Goal: Information Seeking & Learning: Learn about a topic

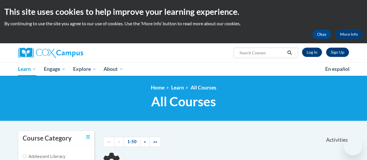
click at [321, 52] on link "Log In" at bounding box center [312, 52] width 20 height 9
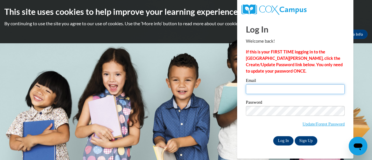
type input "savanna.cushman@rusd.org"
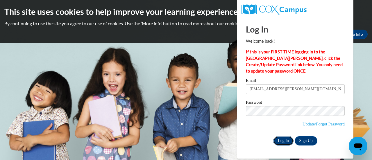
click at [283, 138] on input "Log In" at bounding box center [283, 140] width 20 height 9
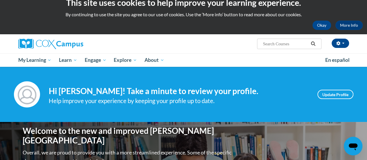
scroll to position [9, 0]
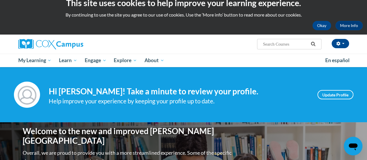
click at [271, 44] on input "Search..." at bounding box center [285, 44] width 46 height 7
type input "r"
type input "teaching writing to k-3"
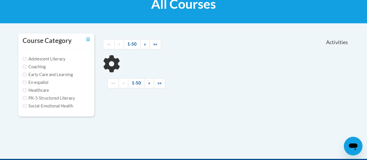
scroll to position [103, 0]
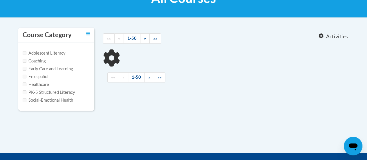
click at [61, 90] on label "PK-5 Structured Literacy" at bounding box center [49, 92] width 53 height 6
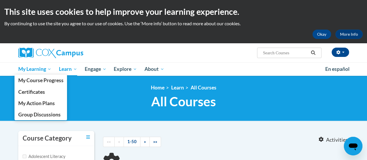
click at [36, 69] on span "My Learning" at bounding box center [34, 69] width 33 height 7
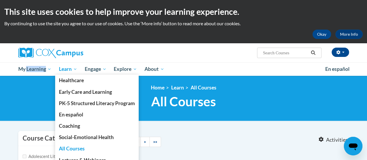
type input "teaching writing to k-3"
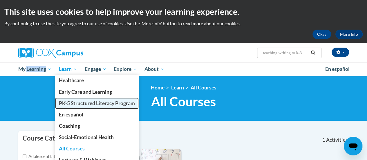
click at [79, 105] on span "PK-5 Structured Literacy Program" at bounding box center [97, 103] width 76 height 6
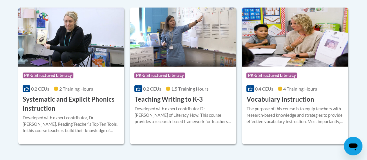
scroll to position [705, 0]
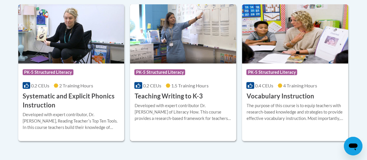
click at [154, 95] on h3 "Teaching Writing to K-3" at bounding box center [168, 96] width 68 height 9
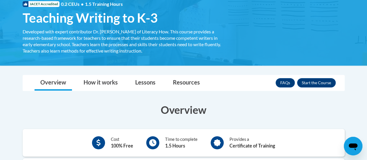
scroll to position [82, 0]
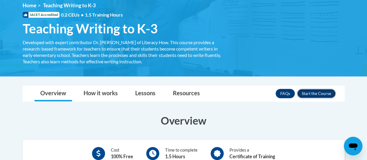
click at [317, 90] on button "Enroll" at bounding box center [316, 93] width 39 height 9
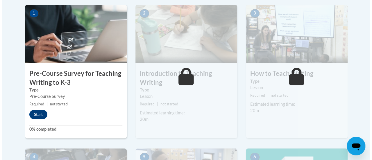
scroll to position [191, 0]
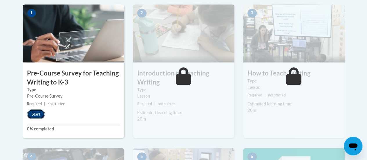
click at [38, 111] on button "Start" at bounding box center [36, 113] width 18 height 9
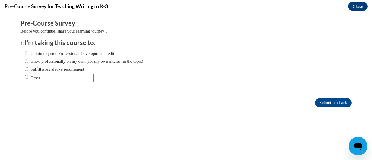
scroll to position [0, 0]
click at [49, 54] on label "Obtain required Professional Development credit." at bounding box center [70, 53] width 91 height 6
click at [28, 54] on input "Obtain required Professional Development credit." at bounding box center [27, 53] width 4 height 6
radio input "true"
click at [113, 61] on label "Grow professionally on my own (for my own interest in the topic)." at bounding box center [85, 61] width 120 height 6
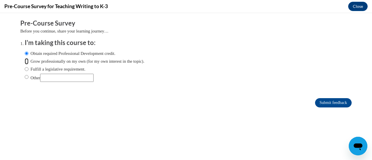
click at [28, 61] on input "Grow professionally on my own (for my own interest in the topic)." at bounding box center [27, 61] width 4 height 6
radio input "true"
click at [103, 53] on label "Obtain required Professional Development credit." at bounding box center [70, 53] width 91 height 6
click at [28, 53] on input "Obtain required Professional Development credit." at bounding box center [27, 53] width 4 height 6
radio input "true"
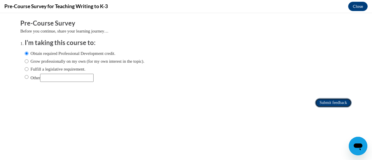
click at [332, 101] on input "Submit feedback" at bounding box center [333, 102] width 37 height 9
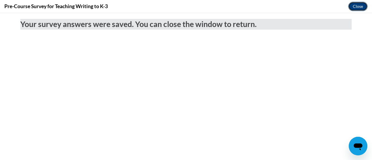
click at [360, 7] on button "Close" at bounding box center [357, 6] width 19 height 9
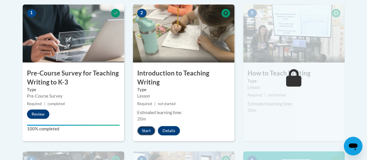
click at [143, 129] on button "Start" at bounding box center [146, 130] width 18 height 9
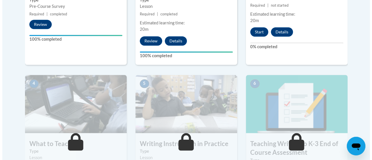
scroll to position [280, 0]
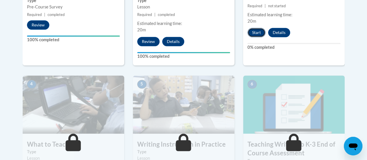
click at [257, 32] on button "Start" at bounding box center [257, 32] width 18 height 9
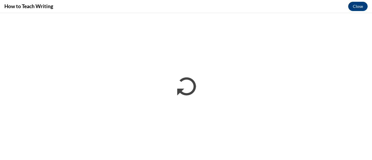
scroll to position [0, 0]
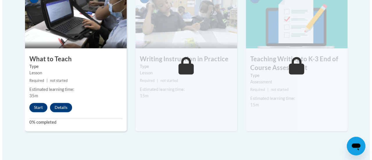
scroll to position [365, 0]
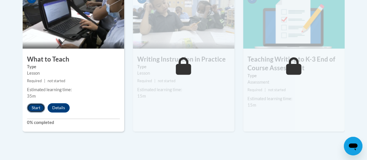
click at [32, 109] on button "Start" at bounding box center [36, 107] width 18 height 9
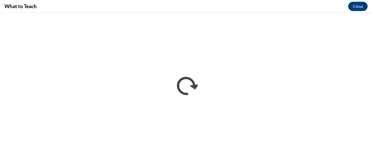
scroll to position [0, 0]
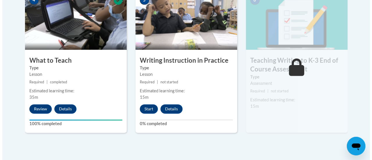
scroll to position [364, 0]
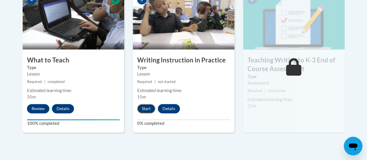
click at [146, 107] on button "Start" at bounding box center [146, 108] width 18 height 9
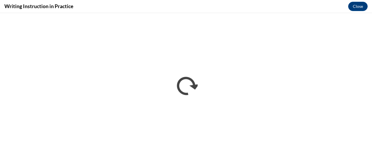
scroll to position [0, 0]
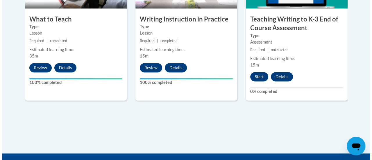
scroll to position [405, 0]
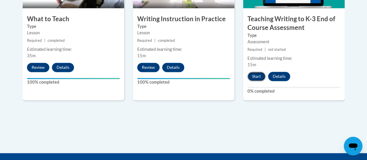
click at [259, 74] on button "Start" at bounding box center [257, 76] width 18 height 9
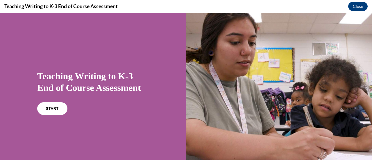
scroll to position [0, 0]
click at [54, 105] on link "START" at bounding box center [52, 108] width 32 height 13
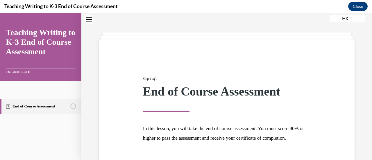
scroll to position [68, 0]
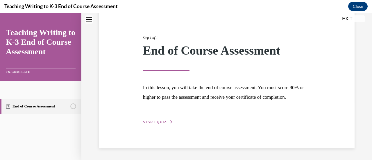
click at [157, 124] on button "START QUIZ" at bounding box center [158, 121] width 30 height 5
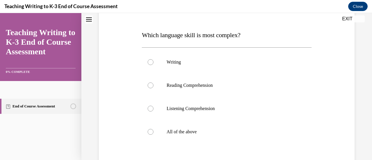
scroll to position [81, 0]
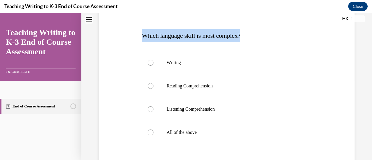
drag, startPoint x: 250, startPoint y: 35, endPoint x: 141, endPoint y: 37, distance: 109.8
click at [141, 37] on div "Question 01/10 Which language skill is most complex? Writing Reading Comprehens…" at bounding box center [226, 103] width 172 height 225
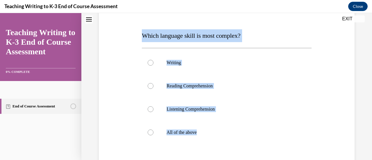
drag, startPoint x: 210, startPoint y: 152, endPoint x: 141, endPoint y: 36, distance: 135.4
click at [141, 36] on div "Question 01/10 Which language skill is most complex? Writing Reading Comprehens…" at bounding box center [226, 103] width 172 height 225
copy div "Which language skill is most complex? Writing Reading Comprehension Listening C…"
click at [153, 132] on label "All of the above" at bounding box center [226, 132] width 169 height 23
click at [153, 132] on input "All of the above" at bounding box center [150, 132] width 6 height 6
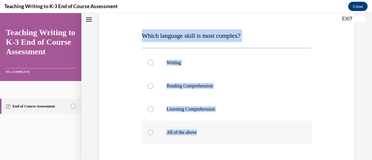
radio input "true"
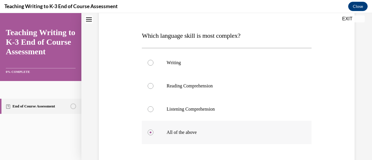
scroll to position [117, 0]
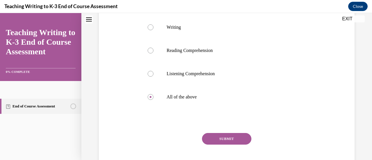
click at [230, 137] on button "SUBMIT" at bounding box center [226, 139] width 49 height 12
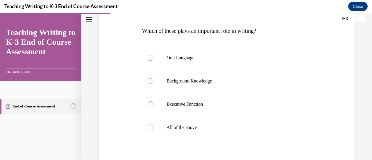
scroll to position [87, 0]
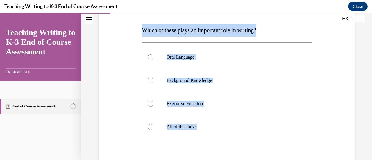
drag, startPoint x: 209, startPoint y: 143, endPoint x: 142, endPoint y: 31, distance: 130.5
click at [142, 31] on div "Question 02/10 Which of these plays an important role in writing? Oral Language…" at bounding box center [226, 102] width 169 height 217
copy div "Which of these plays an important role in writing? Oral Language Background Kno…"
click at [177, 51] on label "Oral Language" at bounding box center [226, 57] width 169 height 23
click at [153, 54] on input "Oral Language" at bounding box center [150, 57] width 6 height 6
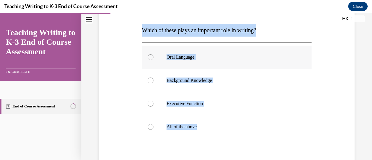
radio input "true"
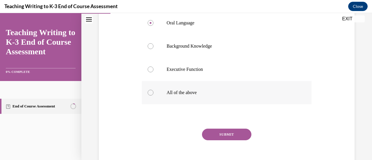
scroll to position [125, 0]
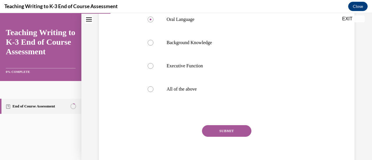
click at [223, 131] on button "SUBMIT" at bounding box center [226, 131] width 49 height 12
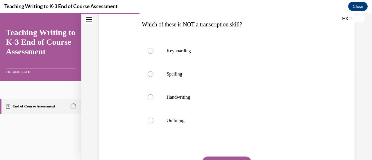
scroll to position [93, 0]
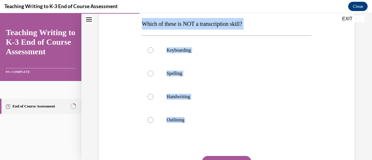
drag, startPoint x: 204, startPoint y: 123, endPoint x: 143, endPoint y: 25, distance: 115.7
click at [143, 25] on div "Question 03/10 Which of these is NOT a transcription skill? Keyboarding Spellin…" at bounding box center [226, 95] width 169 height 215
copy div "Which of these is NOT a transcription skill? Keyboarding Spelling Handwriting O…"
click at [179, 125] on label "Outlining" at bounding box center [226, 119] width 169 height 23
click at [153, 123] on input "Outlining" at bounding box center [150, 120] width 6 height 6
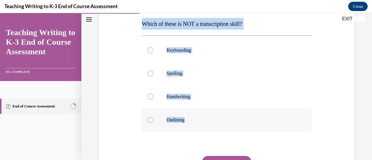
radio input "true"
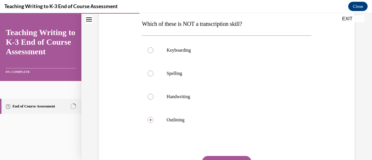
click at [231, 158] on button "SUBMIT" at bounding box center [226, 162] width 49 height 12
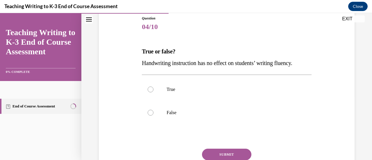
scroll to position [74, 0]
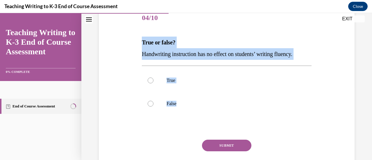
drag, startPoint x: 207, startPoint y: 113, endPoint x: 141, endPoint y: 44, distance: 95.9
click at [141, 44] on div "Question 04/10 True or false? Handwriting instruction has no effect on students…" at bounding box center [226, 92] width 172 height 189
copy div "True or false? Handwriting instruction has no effect on students’ writing fluen…"
click at [176, 110] on label "False" at bounding box center [226, 103] width 169 height 23
click at [153, 107] on input "False" at bounding box center [150, 104] width 6 height 6
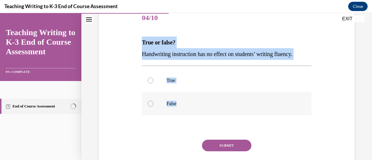
radio input "true"
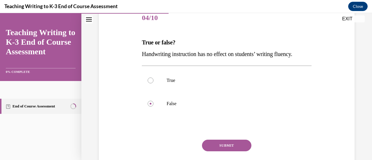
click at [218, 141] on button "SUBMIT" at bounding box center [226, 146] width 49 height 12
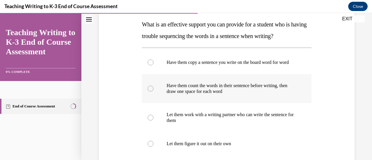
scroll to position [94, 0]
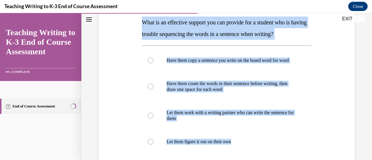
drag, startPoint x: 240, startPoint y: 148, endPoint x: 142, endPoint y: 26, distance: 156.6
click at [142, 26] on div "Question 05/10 What is an effective support you can provide for a student who i…" at bounding box center [226, 106] width 169 height 239
copy div "What is an effective support you can provide for a student who is having troubl…"
click at [199, 92] on p "Have them count the words in their sentence before writing, then draw one space…" at bounding box center [231, 87] width 130 height 12
click at [153, 89] on input "Have them count the words in their sentence before writing, then draw one space…" at bounding box center [150, 87] width 6 height 6
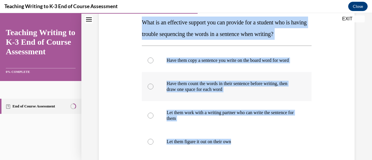
radio input "true"
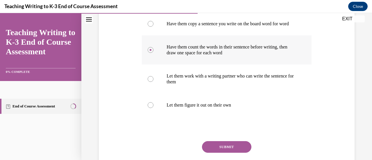
scroll to position [132, 0]
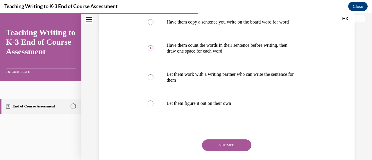
click at [222, 151] on button "SUBMIT" at bounding box center [226, 145] width 49 height 12
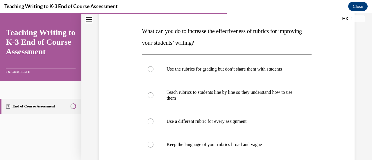
scroll to position [86, 0]
drag, startPoint x: 274, startPoint y: 145, endPoint x: 141, endPoint y: 32, distance: 174.5
click at [142, 32] on div "Question 06/10 What can you do to increase the effectiveness of rubrics for imp…" at bounding box center [226, 111] width 169 height 233
copy div "What can you do to increase the effectiveness of rubrics for improving your stu…"
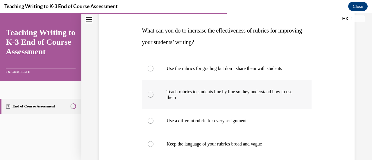
click at [188, 95] on p "Teach rubrics to students line by line so they understand how to use them" at bounding box center [231, 95] width 130 height 12
click at [153, 95] on input "Teach rubrics to students line by line so they understand how to use them" at bounding box center [150, 95] width 6 height 6
radio input "true"
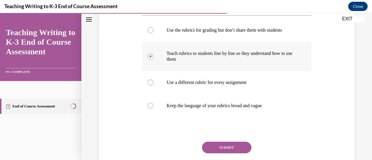
scroll to position [125, 0]
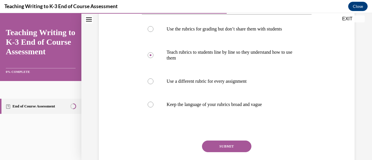
click at [230, 152] on div "SUBMIT" at bounding box center [226, 155] width 169 height 29
click at [230, 149] on button "SUBMIT" at bounding box center [226, 147] width 49 height 12
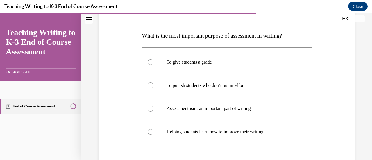
scroll to position [88, 0]
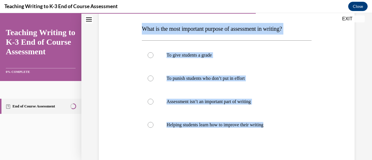
drag, startPoint x: 277, startPoint y: 126, endPoint x: 143, endPoint y: 30, distance: 164.7
click at [143, 30] on div "Question 07/10 What is the most important purpose of assessment in writing? To …" at bounding box center [226, 100] width 169 height 215
copy div "What is the most important purpose of assessment in writing? To give students a…"
click at [185, 124] on p "Helping students learn how to improve their writing" at bounding box center [231, 125] width 130 height 6
click at [153, 124] on input "Helping students learn how to improve their writing" at bounding box center [150, 125] width 6 height 6
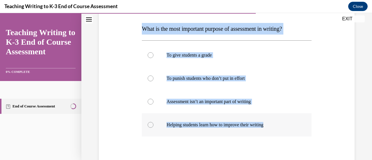
radio input "true"
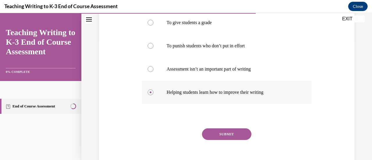
scroll to position [123, 0]
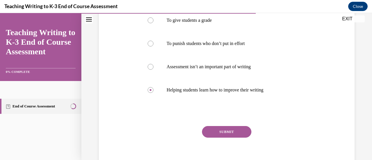
click at [224, 131] on button "SUBMIT" at bounding box center [226, 132] width 49 height 12
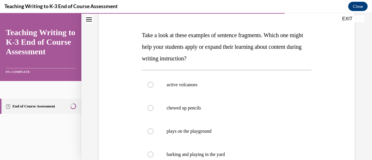
scroll to position [92, 0]
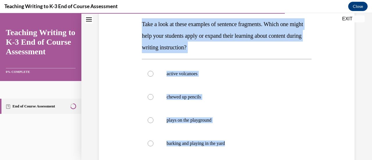
drag, startPoint x: 235, startPoint y: 143, endPoint x: 141, endPoint y: 24, distance: 150.9
click at [142, 24] on div "Question 08/10 Take a look at these examples of sentence fragments. Which one m…" at bounding box center [226, 107] width 169 height 239
copy div "Take a look at these examples of sentence fragments. Which one might help your …"
click at [193, 74] on p "active volcanoes" at bounding box center [231, 74] width 130 height 6
click at [153, 74] on input "active volcanoes" at bounding box center [150, 74] width 6 height 6
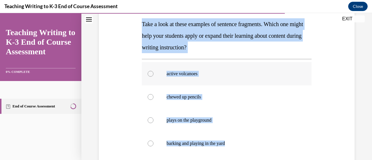
radio input "true"
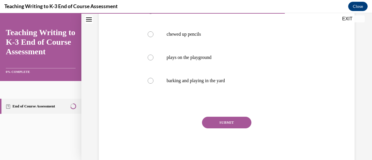
scroll to position [155, 0]
click at [221, 122] on button "SUBMIT" at bounding box center [226, 122] width 49 height 12
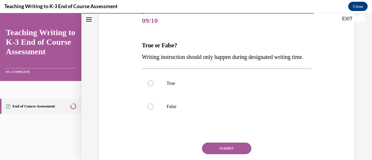
scroll to position [71, 0]
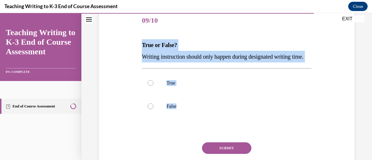
drag, startPoint x: 196, startPoint y: 123, endPoint x: 139, endPoint y: 46, distance: 94.9
click at [139, 46] on div "Question 09/10 True or False? Writing instruction should only happen during des…" at bounding box center [226, 91] width 258 height 198
click at [121, 57] on div "Question 09/10 True or False? Writing instruction should only happen during des…" at bounding box center [226, 91] width 258 height 198
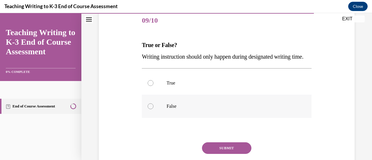
click at [166, 109] on p "False" at bounding box center [231, 106] width 130 height 6
click at [153, 109] on input "False" at bounding box center [150, 106] width 6 height 6
radio input "true"
click at [224, 154] on button "SUBMIT" at bounding box center [226, 148] width 49 height 12
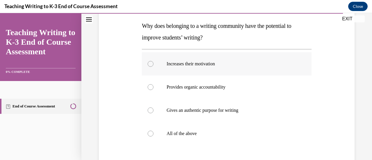
scroll to position [91, 0]
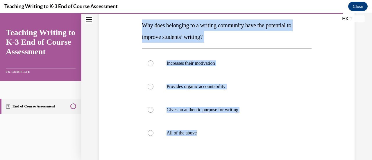
drag, startPoint x: 210, startPoint y: 134, endPoint x: 142, endPoint y: 28, distance: 125.6
click at [142, 28] on div "Question 10/10 Why does belonging to a writing community have the potential to …" at bounding box center [226, 103] width 169 height 227
copy div "Why does belonging to a writing community have the potential to improve student…"
click at [183, 132] on p "All of the above" at bounding box center [231, 133] width 130 height 6
click at [153, 132] on input "All of the above" at bounding box center [150, 133] width 6 height 6
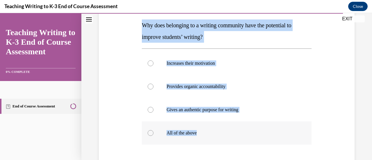
radio input "true"
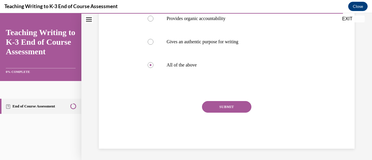
click at [226, 108] on button "SUBMIT" at bounding box center [226, 107] width 49 height 12
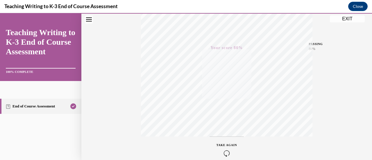
scroll to position [119, 0]
click at [335, 21] on button "EXIT" at bounding box center [347, 18] width 35 height 7
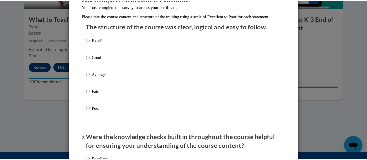
scroll to position [0, 0]
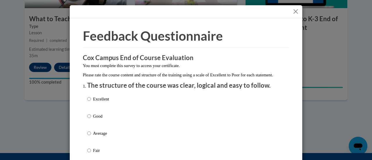
click at [295, 11] on button "Close" at bounding box center [295, 11] width 7 height 7
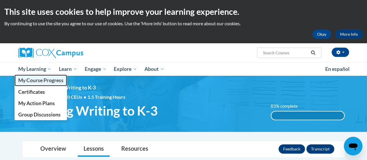
click at [39, 81] on span "My Course Progress" at bounding box center [40, 80] width 45 height 6
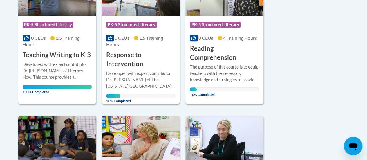
scroll to position [192, 0]
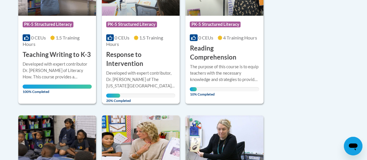
click at [121, 66] on h3 "Response to Intervention" at bounding box center [140, 59] width 69 height 18
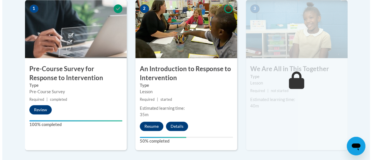
scroll to position [195, 0]
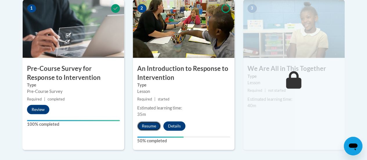
click at [146, 125] on button "Resume" at bounding box center [149, 125] width 24 height 9
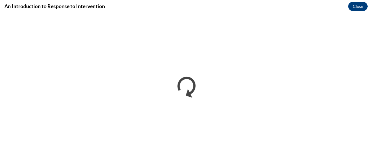
scroll to position [0, 0]
